Goal: Book appointment/travel/reservation

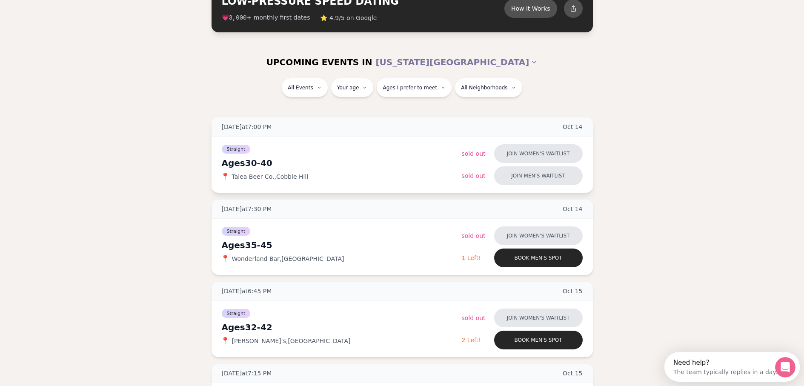
scroll to position [7, 0]
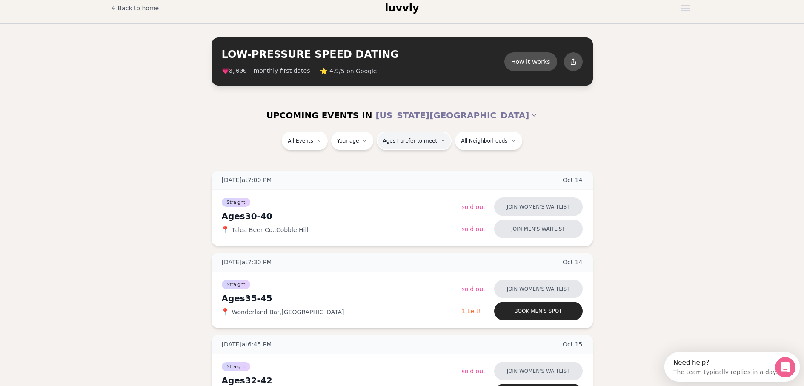
click at [411, 141] on span "Ages I prefer to meet" at bounding box center [409, 140] width 54 height 7
click at [412, 165] on div "Please enter your age first" at bounding box center [416, 164] width 79 height 15
click at [444, 166] on div "Please enter your age first" at bounding box center [416, 164] width 79 height 15
click at [423, 164] on div "Please enter your age first" at bounding box center [416, 164] width 79 height 15
click at [420, 143] on span "Ages I prefer to meet" at bounding box center [409, 140] width 54 height 7
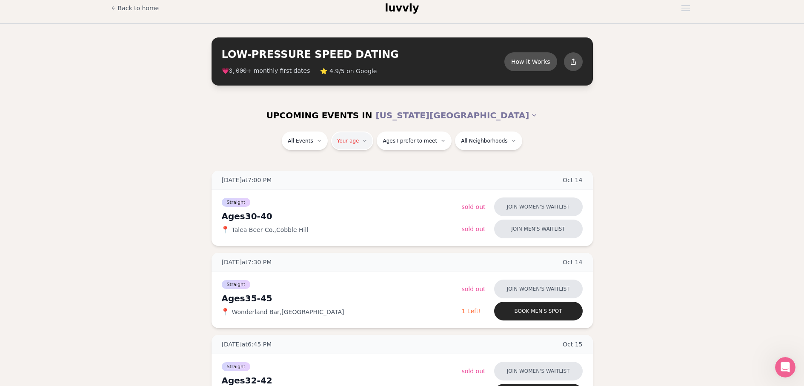
click at [354, 169] on input "number" at bounding box center [353, 165] width 57 height 17
type input "**"
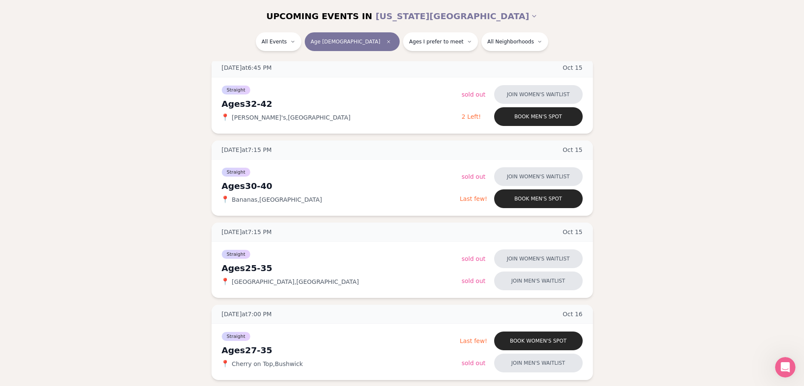
scroll to position [98, 0]
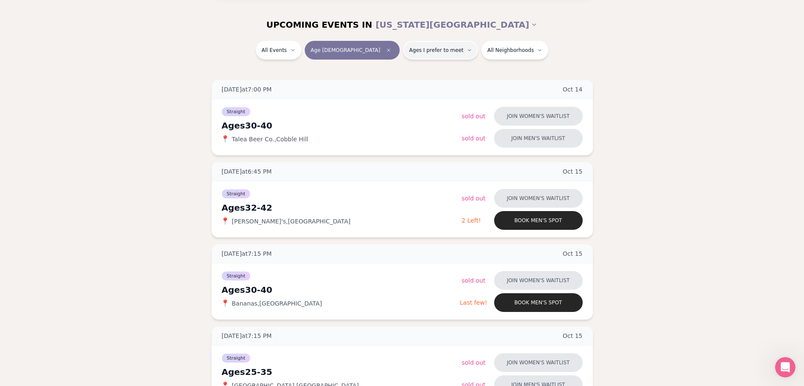
click at [417, 53] on button "Ages I prefer to meet" at bounding box center [440, 50] width 75 height 19
click at [413, 83] on span "Around my age" at bounding box center [412, 83] width 46 height 9
click at [384, 83] on button "Around my age" at bounding box center [380, 83] width 7 height 7
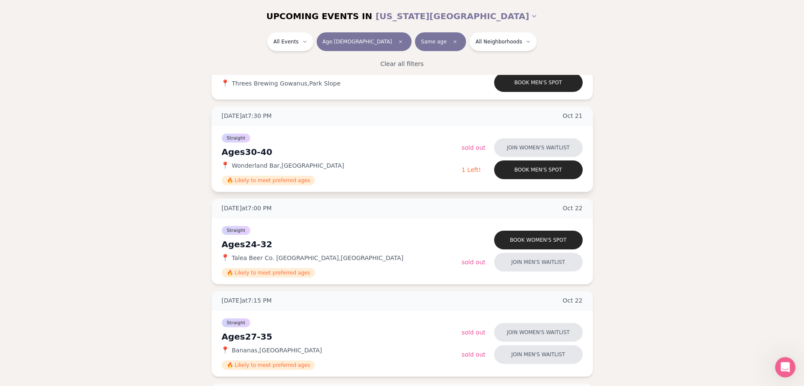
scroll to position [722, 0]
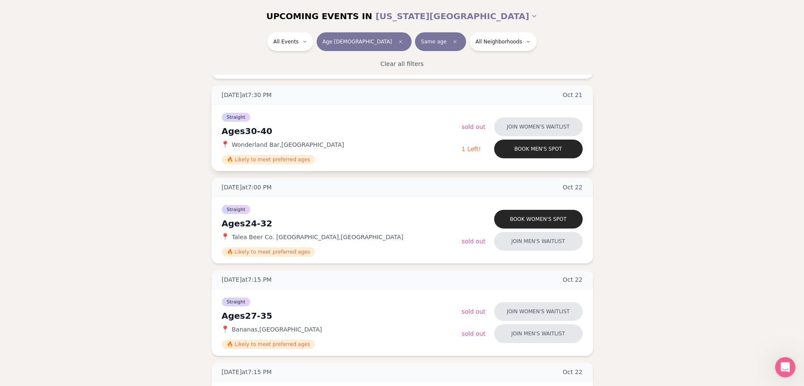
click at [240, 131] on div "Ages 30-40" at bounding box center [342, 131] width 240 height 12
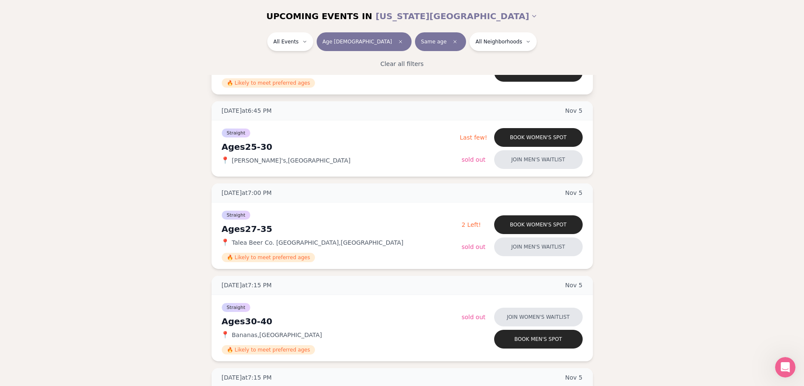
scroll to position [2076, 0]
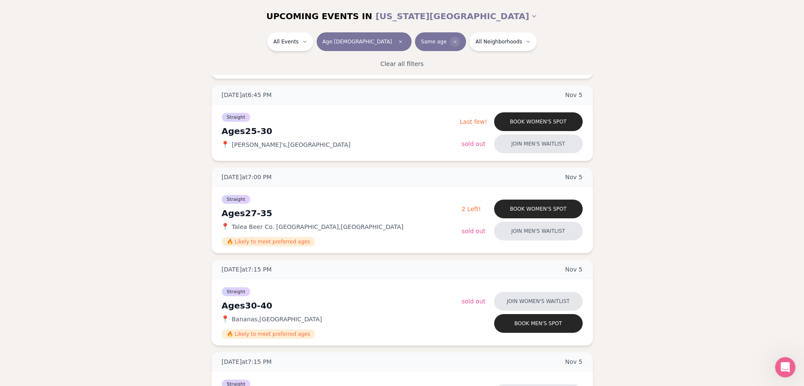
click at [450, 38] on span "Clear preference" at bounding box center [455, 42] width 10 height 10
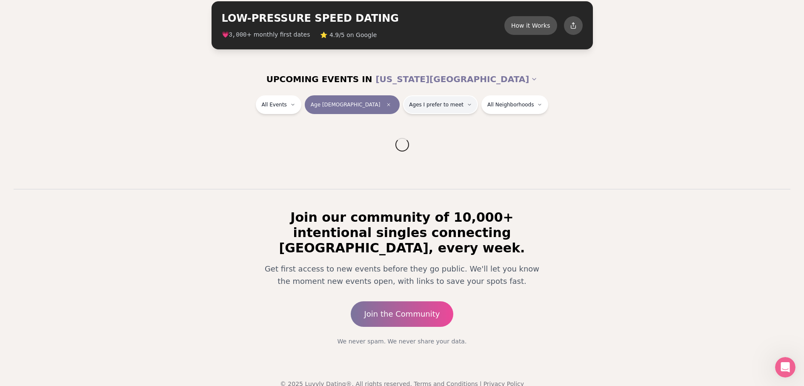
click at [413, 104] on span "Ages I prefer to meet" at bounding box center [436, 104] width 54 height 7
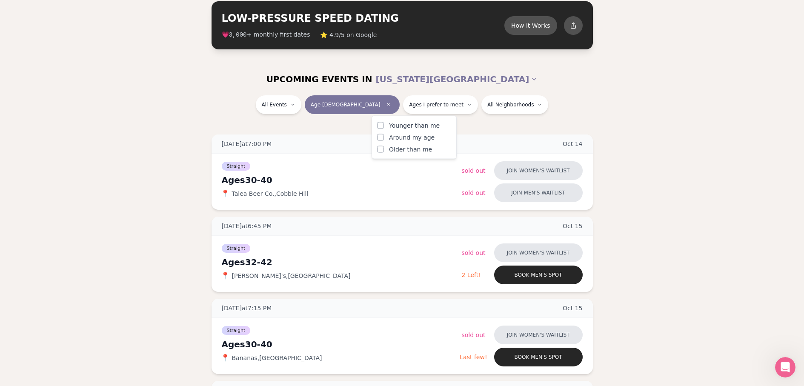
click at [410, 127] on span "Younger than me" at bounding box center [414, 125] width 51 height 9
click at [384, 127] on button "Younger than me" at bounding box center [380, 125] width 7 height 7
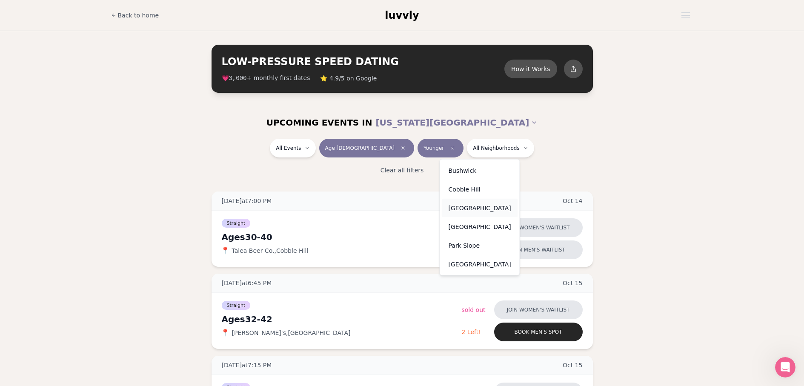
click at [475, 208] on div "[GEOGRAPHIC_DATA]" at bounding box center [480, 208] width 76 height 19
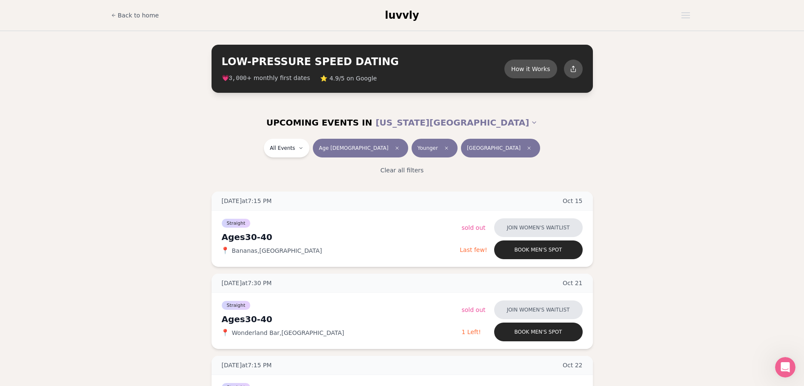
click at [415, 152] on button "Younger" at bounding box center [434, 148] width 46 height 19
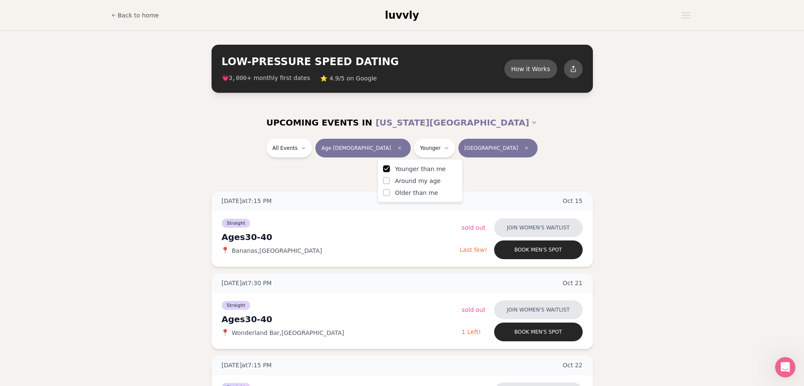
click at [460, 153] on button "[GEOGRAPHIC_DATA]" at bounding box center [497, 148] width 79 height 19
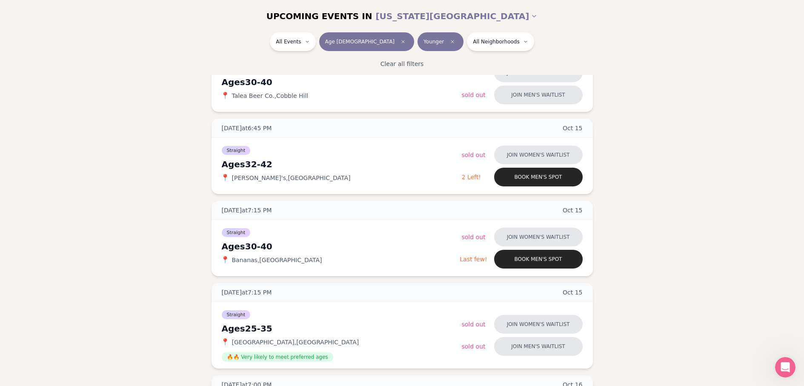
scroll to position [291, 0]
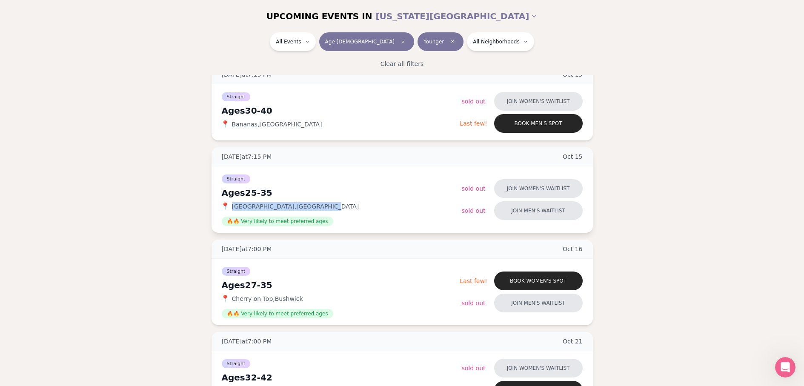
drag, startPoint x: 311, startPoint y: 205, endPoint x: 230, endPoint y: 205, distance: 81.7
click at [230, 205] on div "📍 Lavender Lake , Williamsburg" at bounding box center [342, 206] width 240 height 9
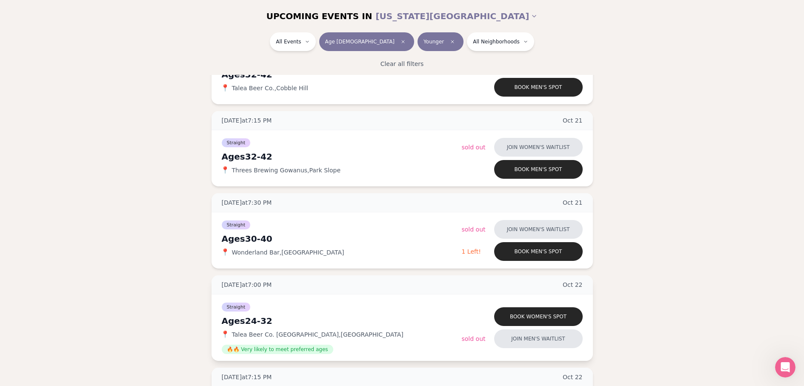
scroll to position [595, 0]
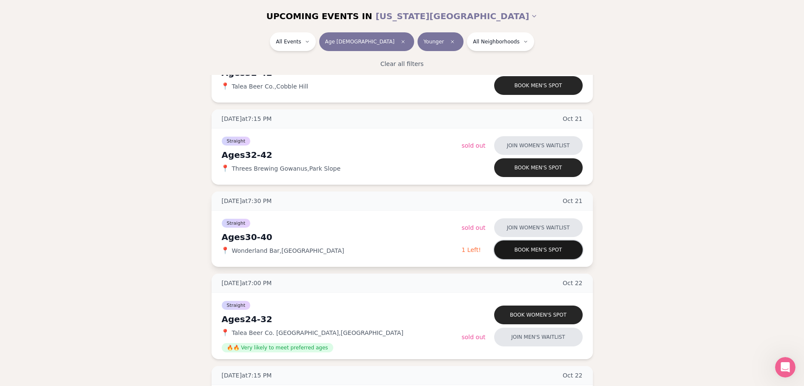
click at [532, 249] on button "Book men's spot" at bounding box center [538, 249] width 88 height 19
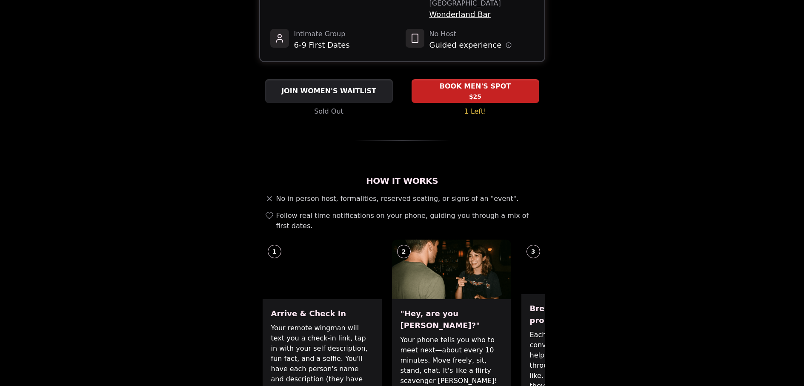
scroll to position [202, 0]
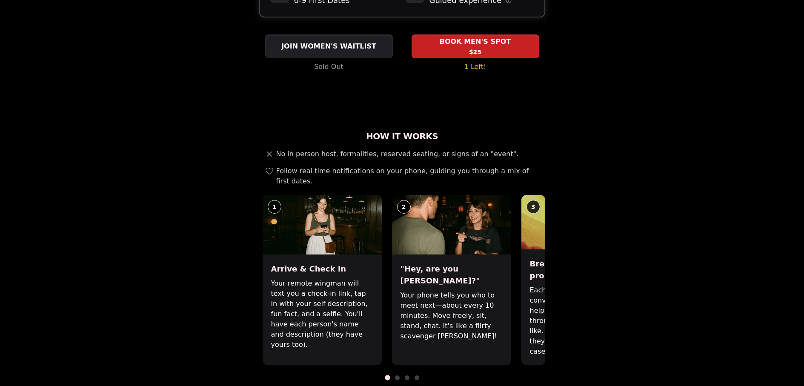
click at [510, 279] on div ""Hey, are you Max?" Your phone tells you who to meet next—about every 10 minute…" at bounding box center [451, 309] width 119 height 111
click at [529, 267] on div "Break the ice with prompts Each date will have new convo prompts on screen to h…" at bounding box center [580, 307] width 119 height 116
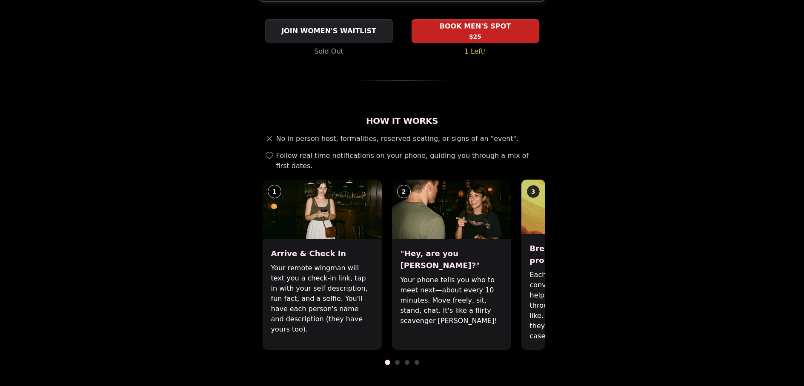
scroll to position [240, 0]
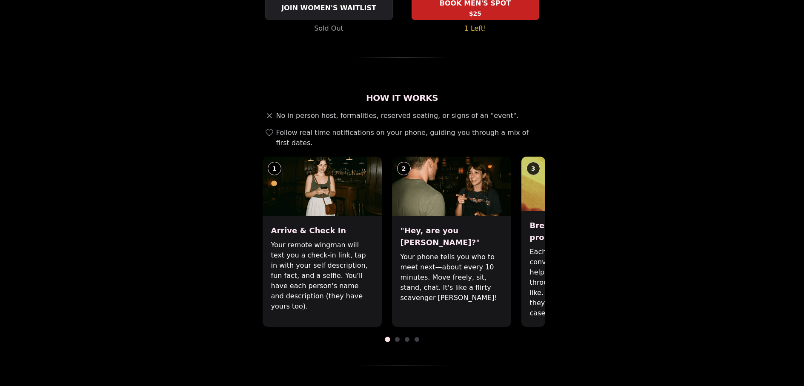
click at [399, 337] on div at bounding box center [402, 339] width 286 height 5
click at [398, 337] on span at bounding box center [397, 339] width 5 height 5
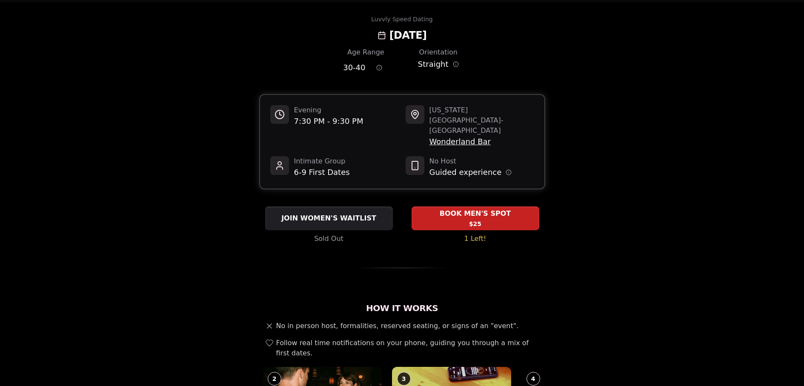
scroll to position [0, 0]
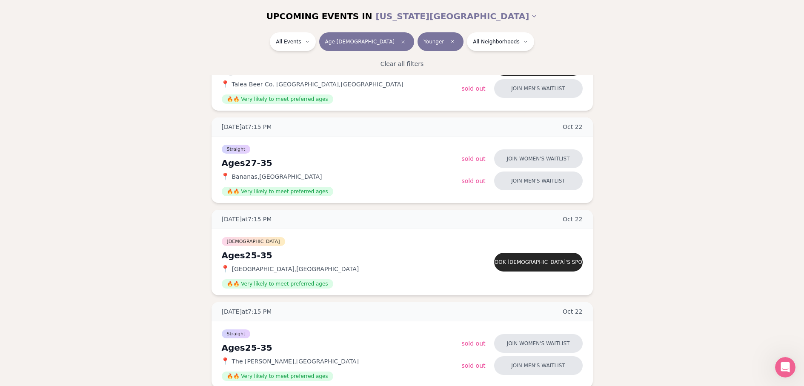
scroll to position [842, 0]
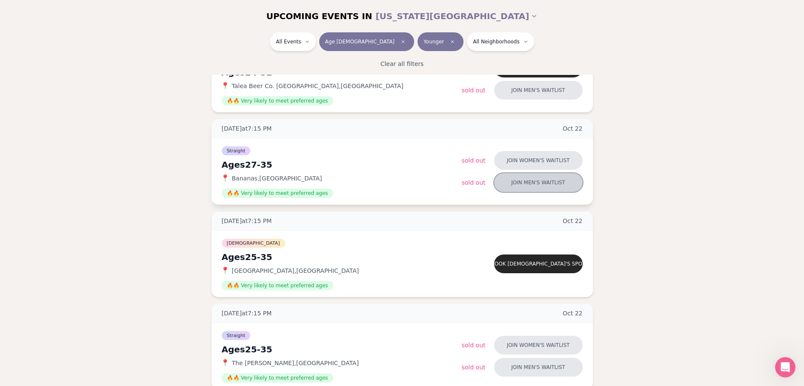
click at [534, 184] on button "Join men's waitlist" at bounding box center [538, 182] width 88 height 19
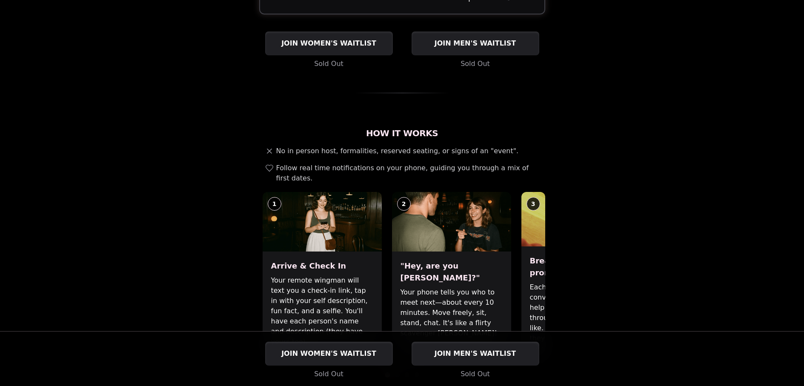
scroll to position [66, 0]
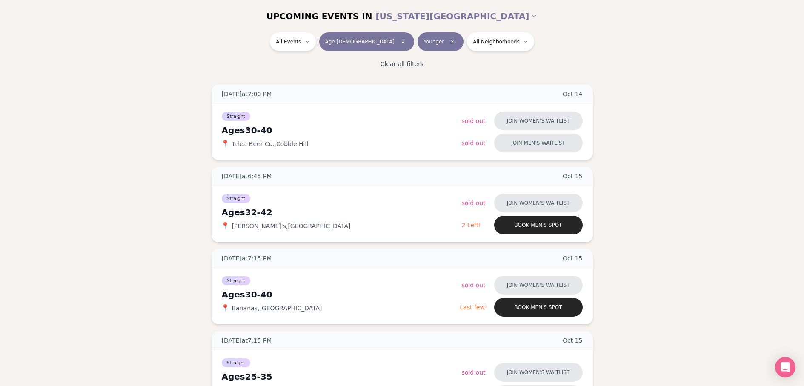
scroll to position [4, 0]
